Goal: Communication & Community: Share content

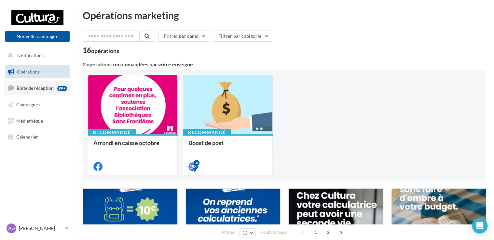
click at [35, 92] on link "Boîte de réception 99+" at bounding box center [37, 88] width 67 height 14
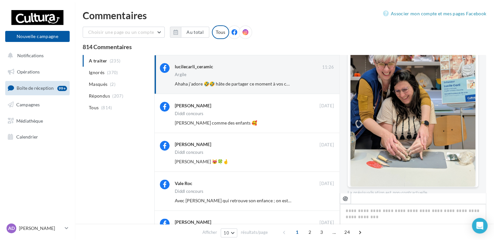
scroll to position [159, 0]
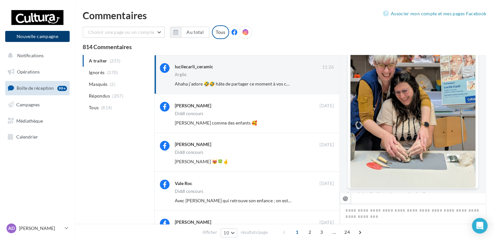
click at [33, 38] on button "Nouvelle campagne" at bounding box center [37, 36] width 64 height 11
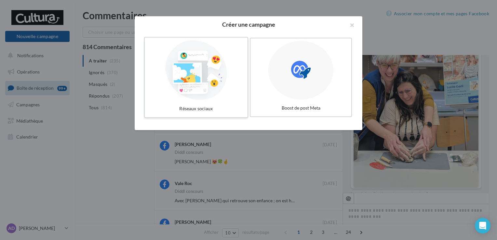
click at [199, 73] on div at bounding box center [196, 70] width 98 height 60
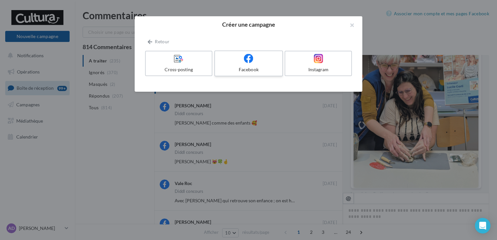
click at [250, 65] on label "Facebook" at bounding box center [249, 63] width 69 height 26
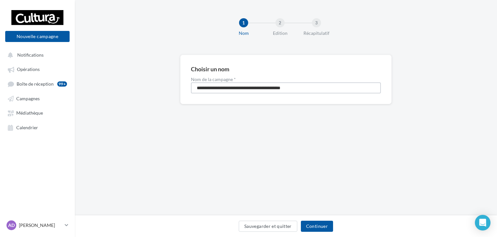
drag, startPoint x: 344, startPoint y: 87, endPoint x: 146, endPoint y: 92, distance: 198.3
click at [146, 92] on div "**********" at bounding box center [286, 90] width 423 height 70
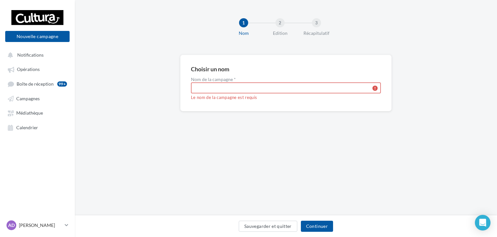
click at [209, 88] on input "Nom de la campagne *" at bounding box center [286, 87] width 190 height 11
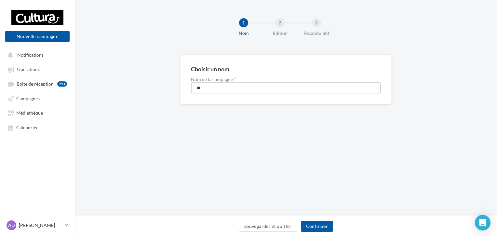
type input "*"
type input "**********"
click at [322, 229] on button "Continuer" at bounding box center [317, 226] width 32 height 11
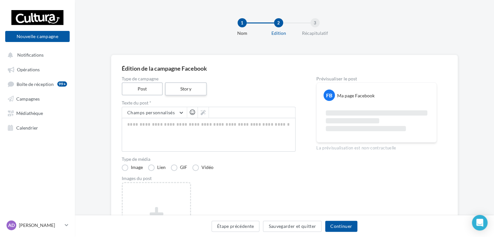
click at [187, 89] on label "Story" at bounding box center [186, 88] width 42 height 13
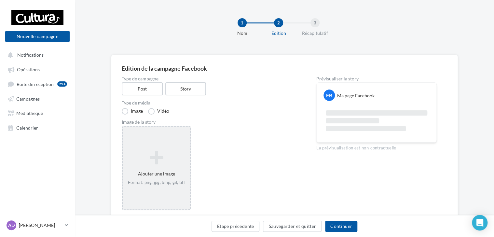
click at [164, 165] on icon at bounding box center [156, 158] width 62 height 16
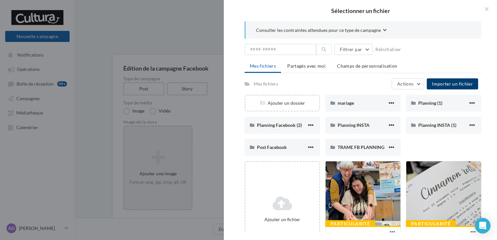
click at [441, 81] on span "Importer un fichier" at bounding box center [452, 84] width 41 height 6
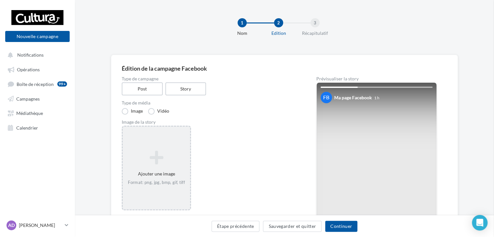
click at [152, 127] on div "Sélectionner un fichier Consulter les contraintes attendues pour ce type de cam…" at bounding box center [156, 127] width 67 height 0
click at [152, 113] on label "Vidéo" at bounding box center [158, 111] width 21 height 7
click at [152, 165] on div "Ajouter une vidéo Format: mp4" at bounding box center [156, 168] width 67 height 42
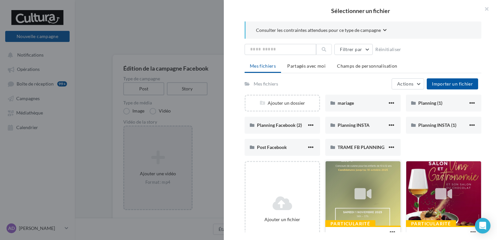
click at [366, 200] on icon at bounding box center [363, 194] width 17 height 15
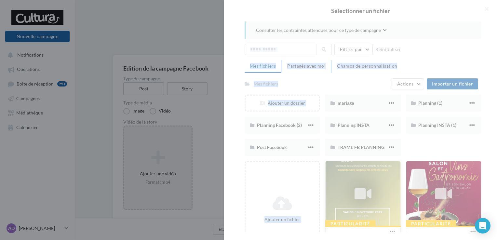
click at [366, 200] on div at bounding box center [360, 120] width 273 height 240
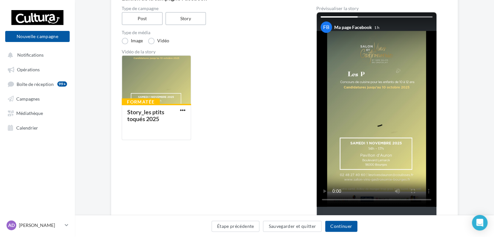
scroll to position [71, 0]
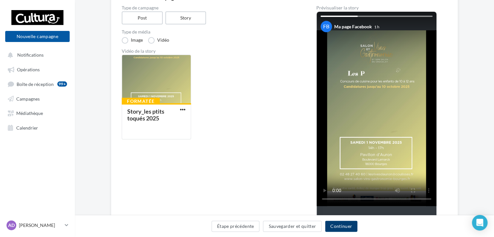
click at [345, 229] on button "Continuer" at bounding box center [341, 226] width 32 height 11
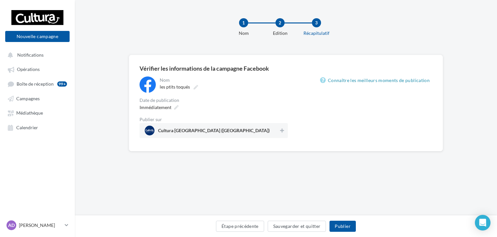
click at [181, 105] on div "Immédiatement" at bounding box center [214, 107] width 148 height 9
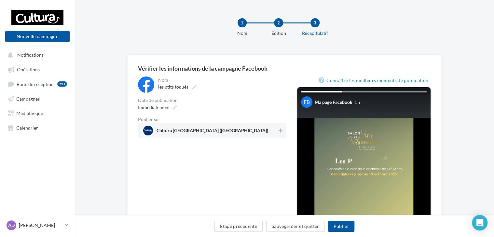
click at [182, 131] on span "Cultura Saint-Doulchard (Saint-Doulchard)" at bounding box center [213, 131] width 112 height 7
click at [341, 225] on button "Publier" at bounding box center [341, 226] width 26 height 11
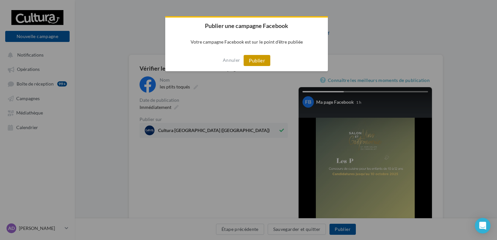
click at [256, 61] on button "Publier" at bounding box center [257, 60] width 27 height 11
